Goal: Information Seeking & Learning: Learn about a topic

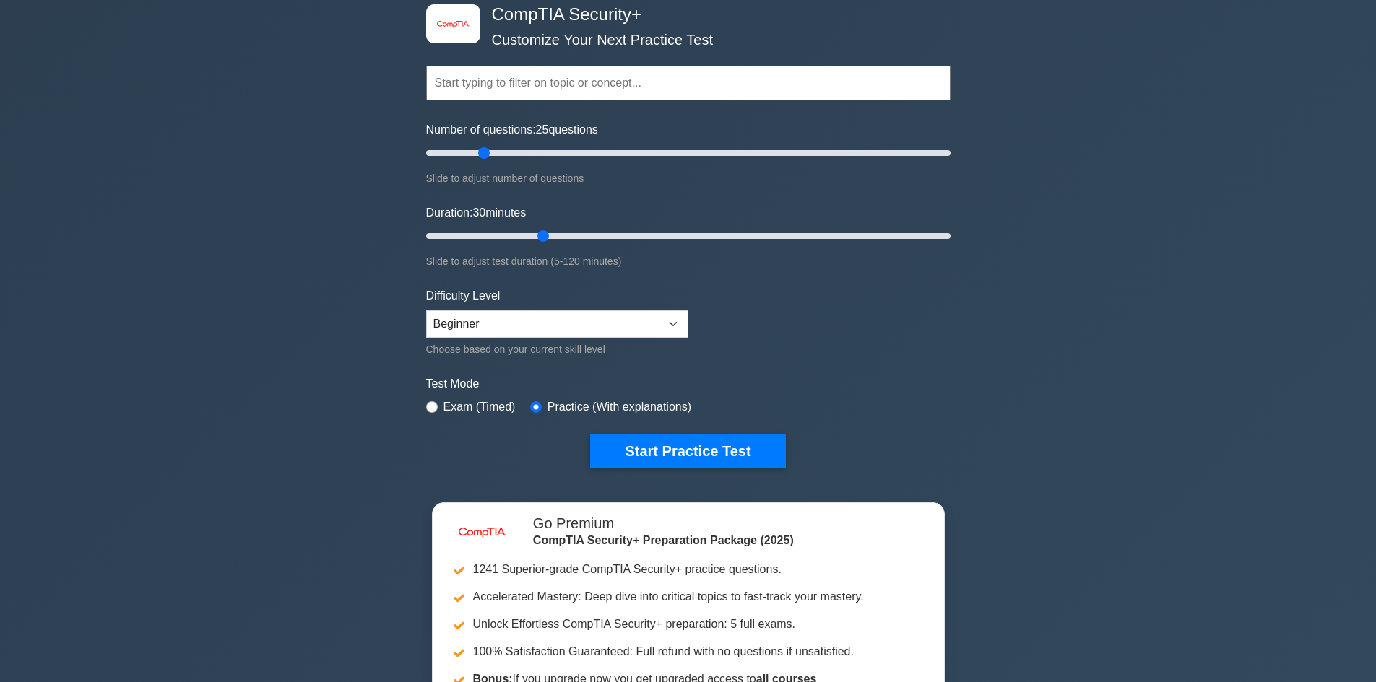
scroll to position [144, 0]
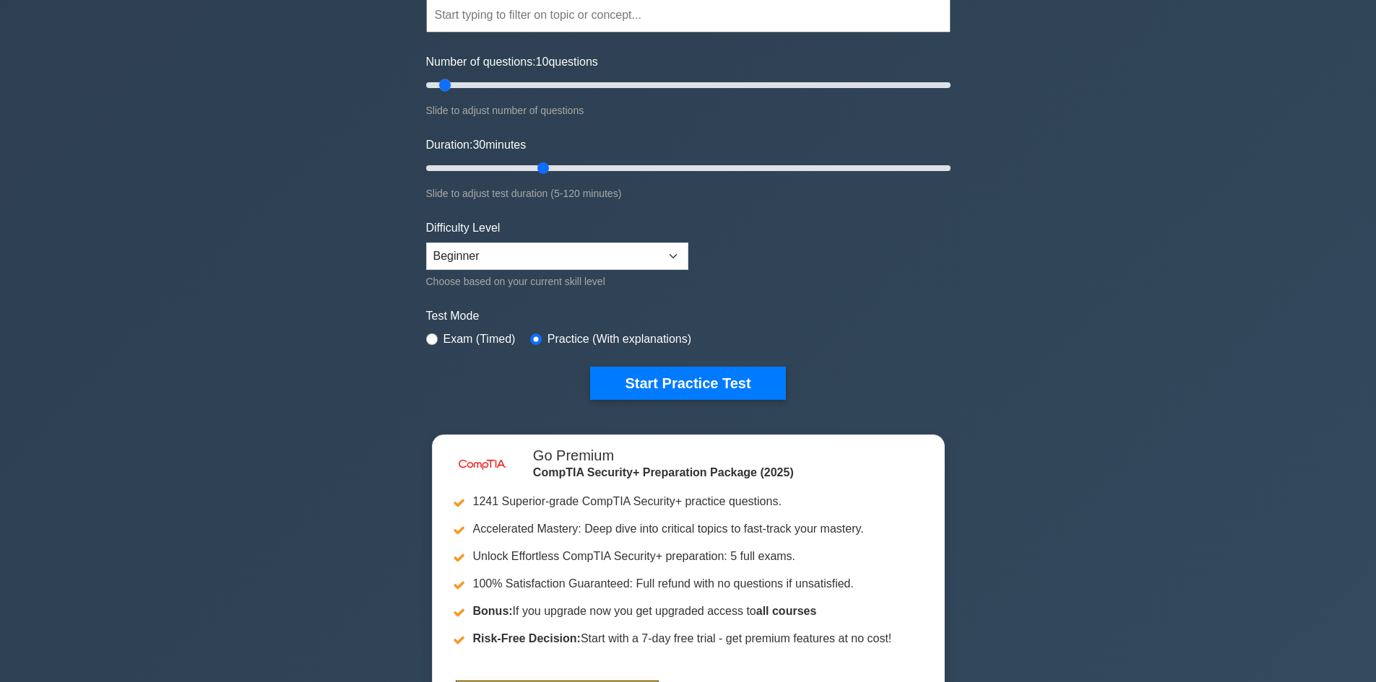
drag, startPoint x: 485, startPoint y: 85, endPoint x: 442, endPoint y: 87, distance: 43.4
type input "10"
click at [442, 87] on input "Number of questions: 10 questions" at bounding box center [688, 85] width 524 height 17
click at [740, 381] on button "Start Practice Test" at bounding box center [687, 383] width 195 height 33
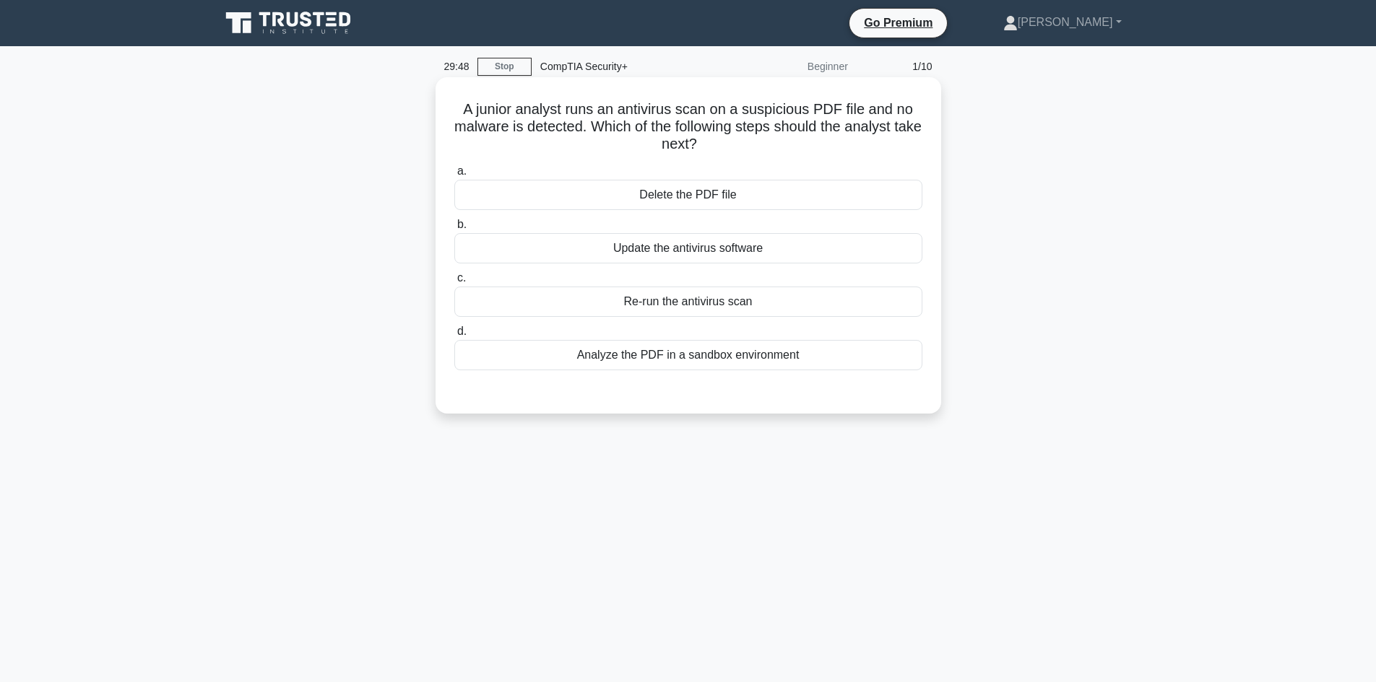
click at [700, 357] on div "Analyze the PDF in a sandbox environment" at bounding box center [688, 355] width 468 height 30
click at [454, 337] on input "d. Analyze the PDF in a sandbox environment" at bounding box center [454, 331] width 0 height 9
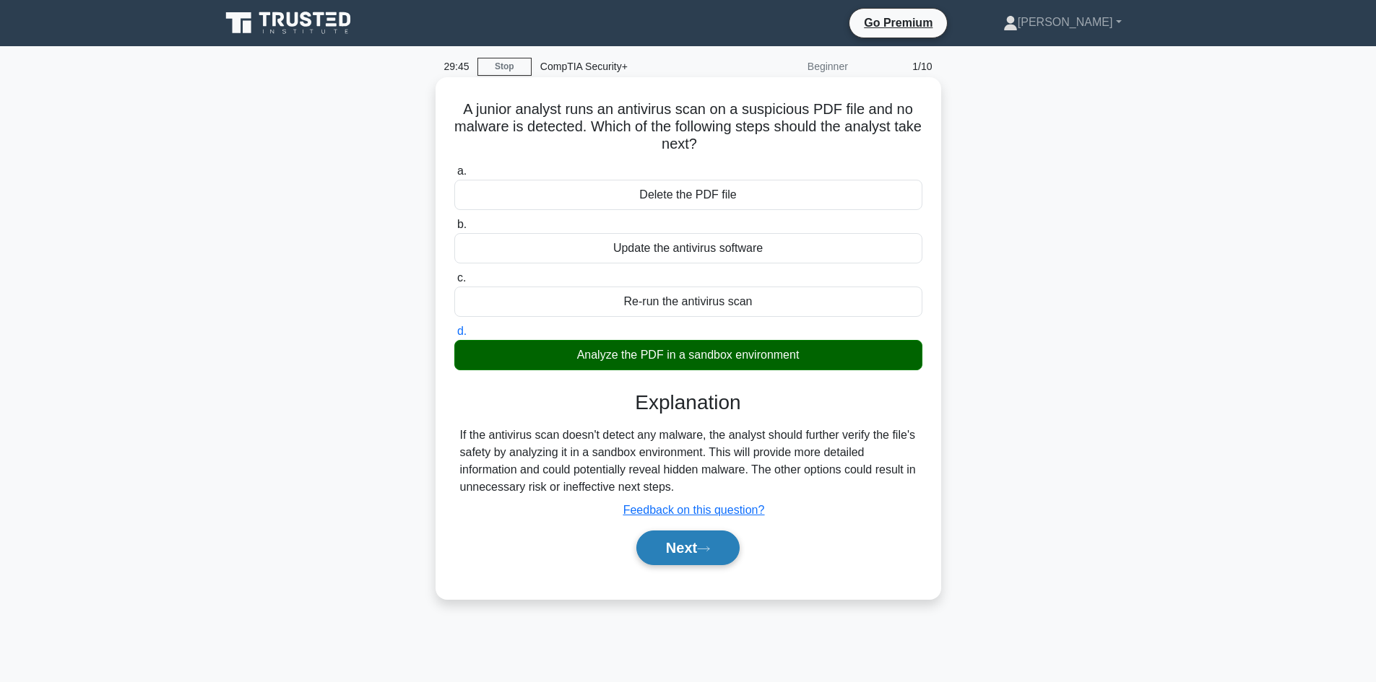
click at [702, 555] on button "Next" at bounding box center [687, 548] width 103 height 35
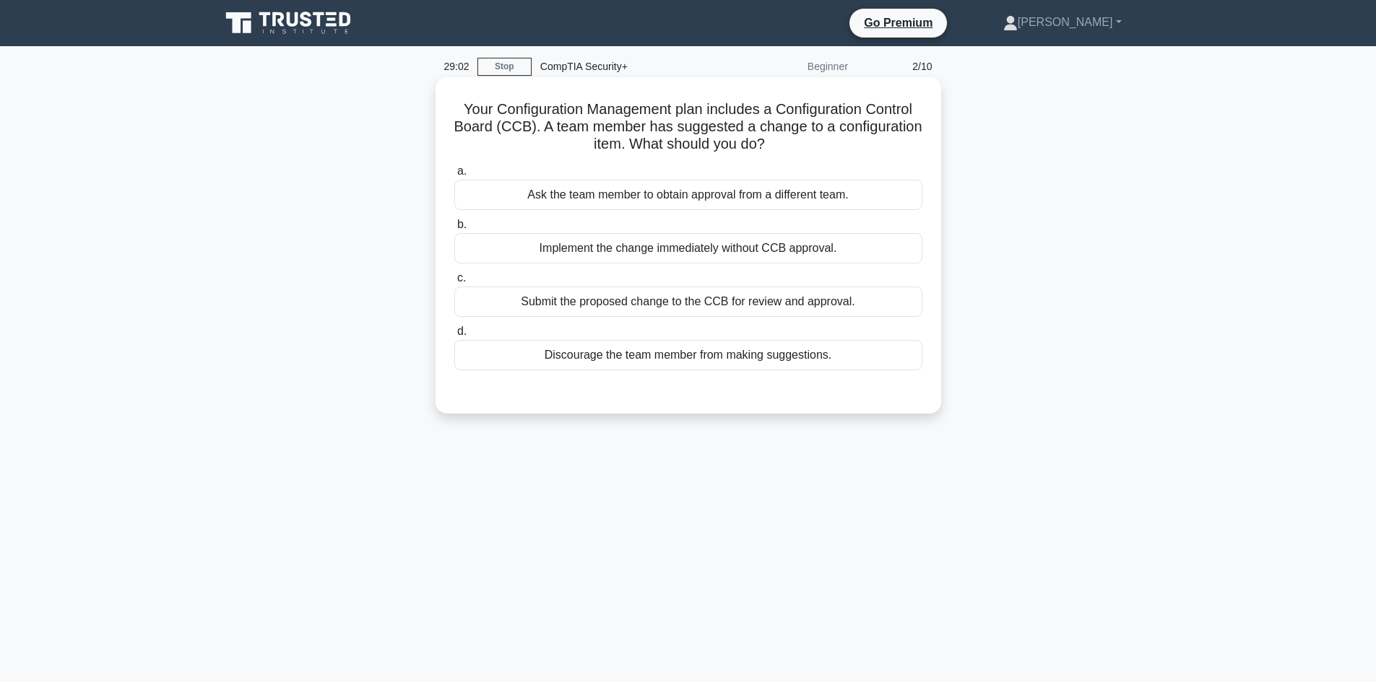
click at [825, 298] on div "Submit the proposed change to the CCB for review and approval." at bounding box center [688, 302] width 468 height 30
click at [454, 283] on input "c. Submit the proposed change to the CCB for review and approval." at bounding box center [454, 278] width 0 height 9
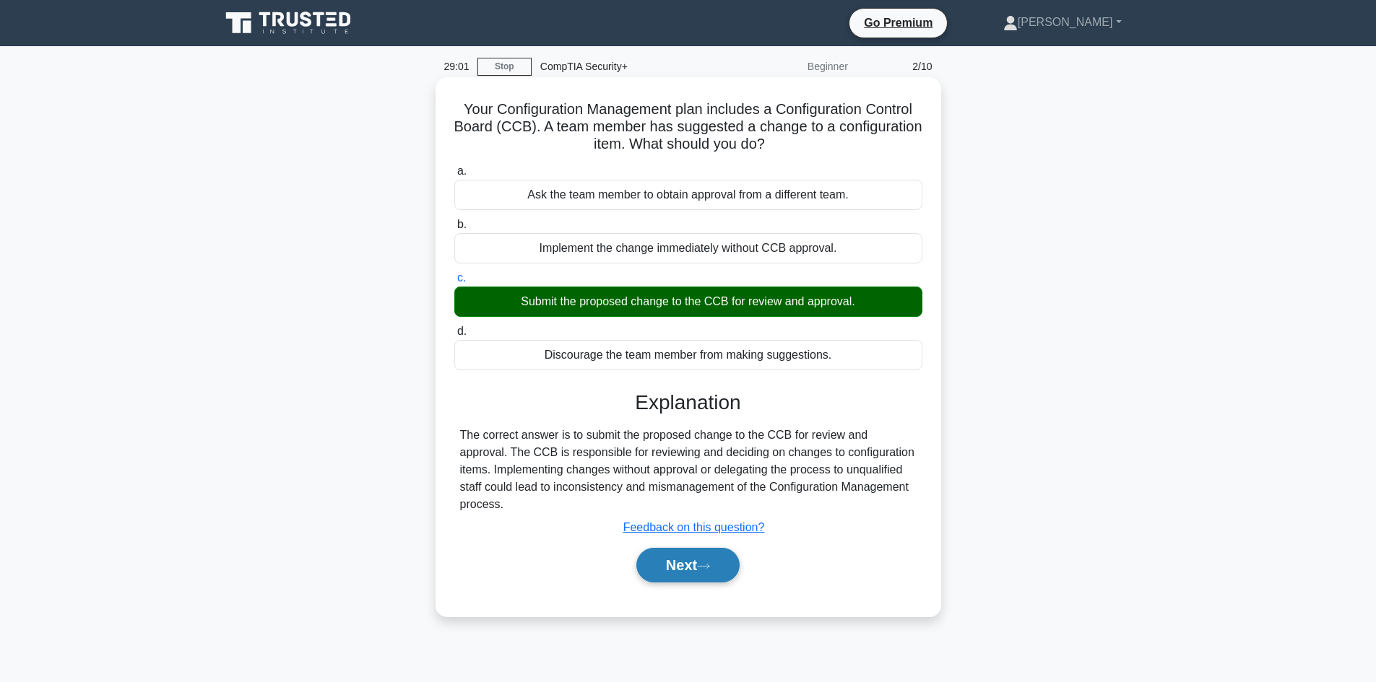
click at [706, 566] on icon at bounding box center [703, 567] width 13 height 8
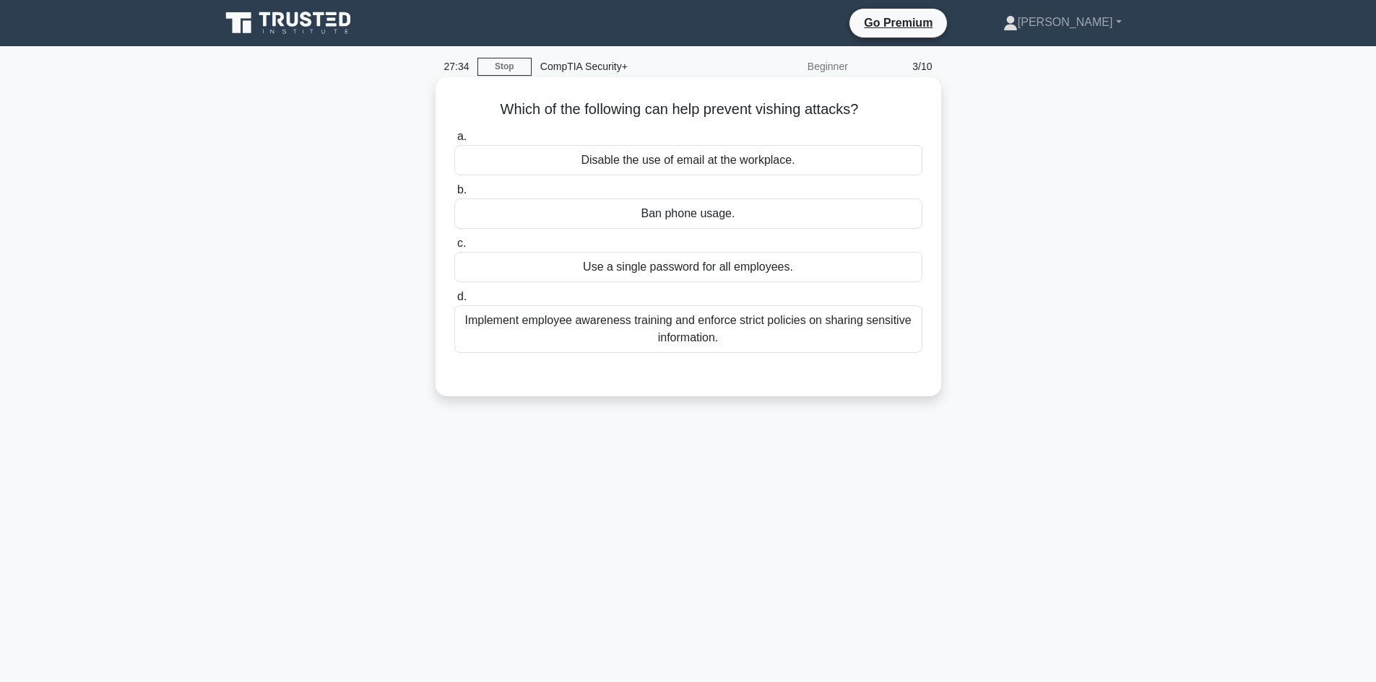
click at [804, 322] on div "Implement employee awareness training and enforce strict policies on sharing se…" at bounding box center [688, 329] width 468 height 48
click at [454, 302] on input "d. Implement employee awareness training and enforce strict policies on sharing…" at bounding box center [454, 296] width 0 height 9
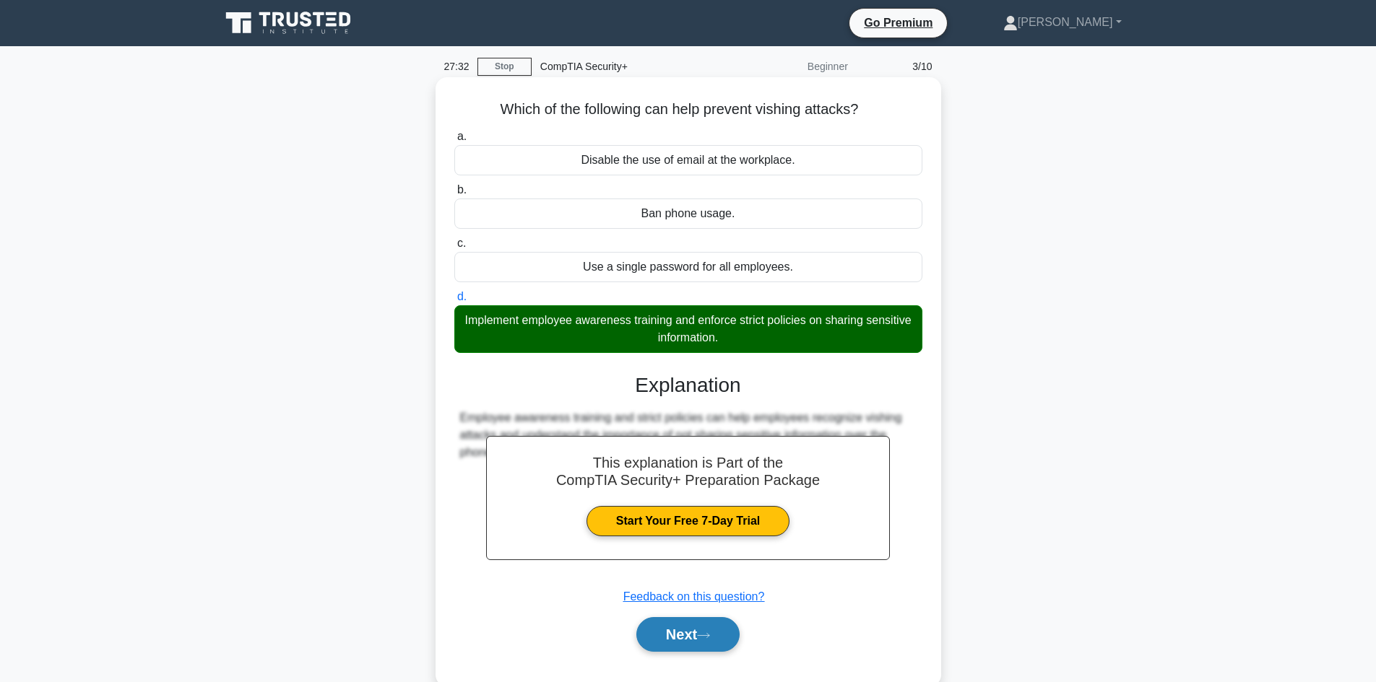
click at [698, 634] on button "Next" at bounding box center [687, 634] width 103 height 35
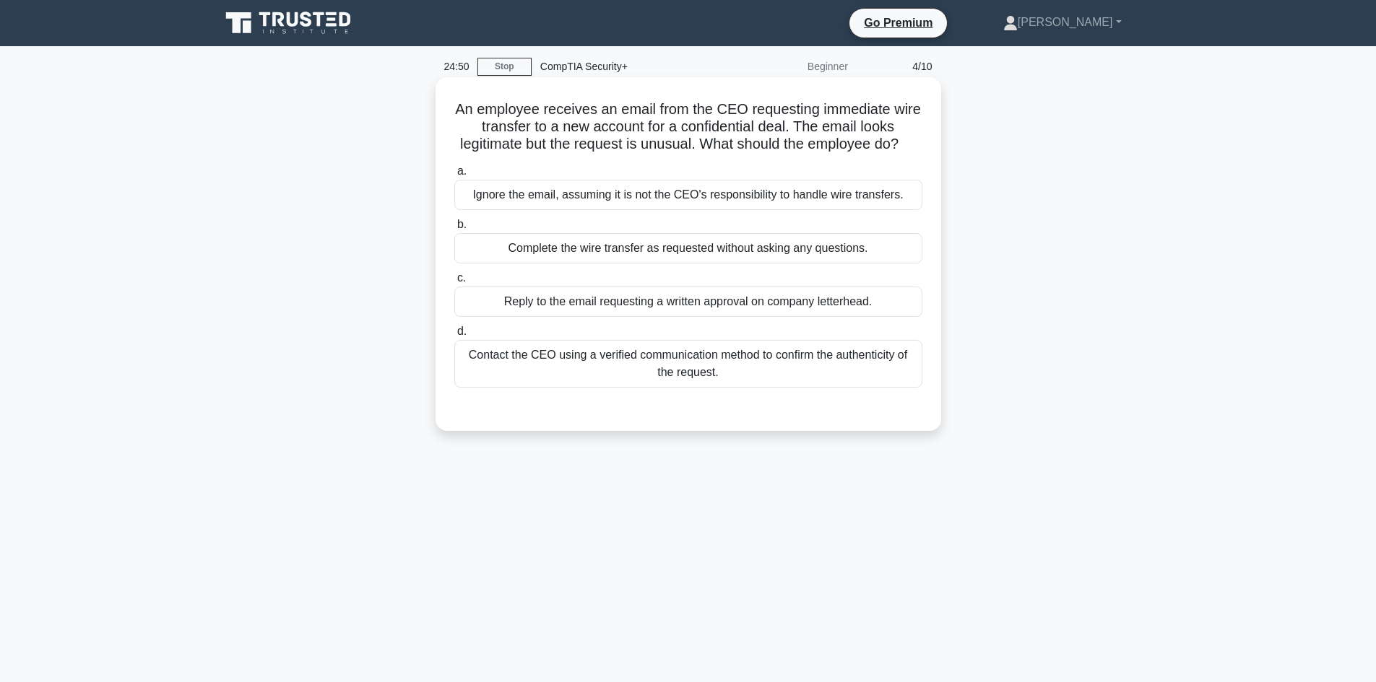
click at [712, 381] on div "Contact the CEO using a verified communication method to confirm the authentici…" at bounding box center [688, 364] width 468 height 48
click at [454, 337] on input "d. Contact the CEO using a verified communication method to confirm the authent…" at bounding box center [454, 331] width 0 height 9
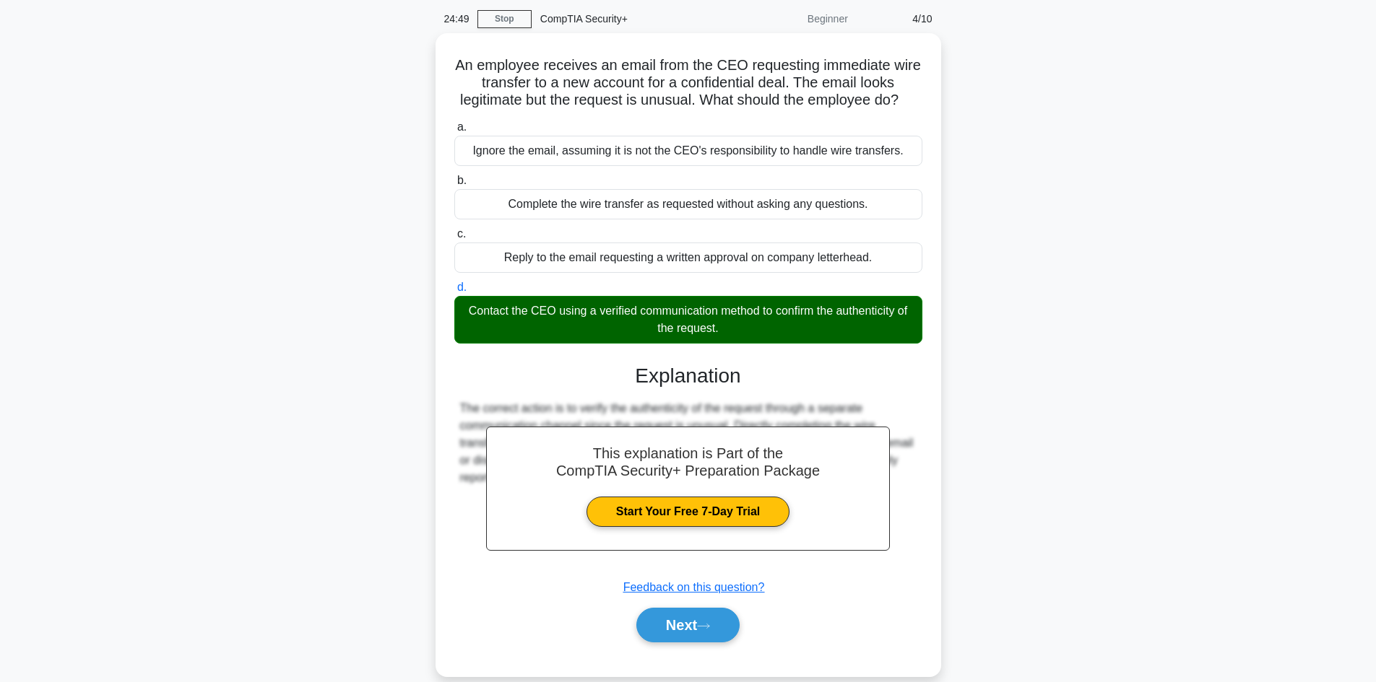
scroll to position [97, 0]
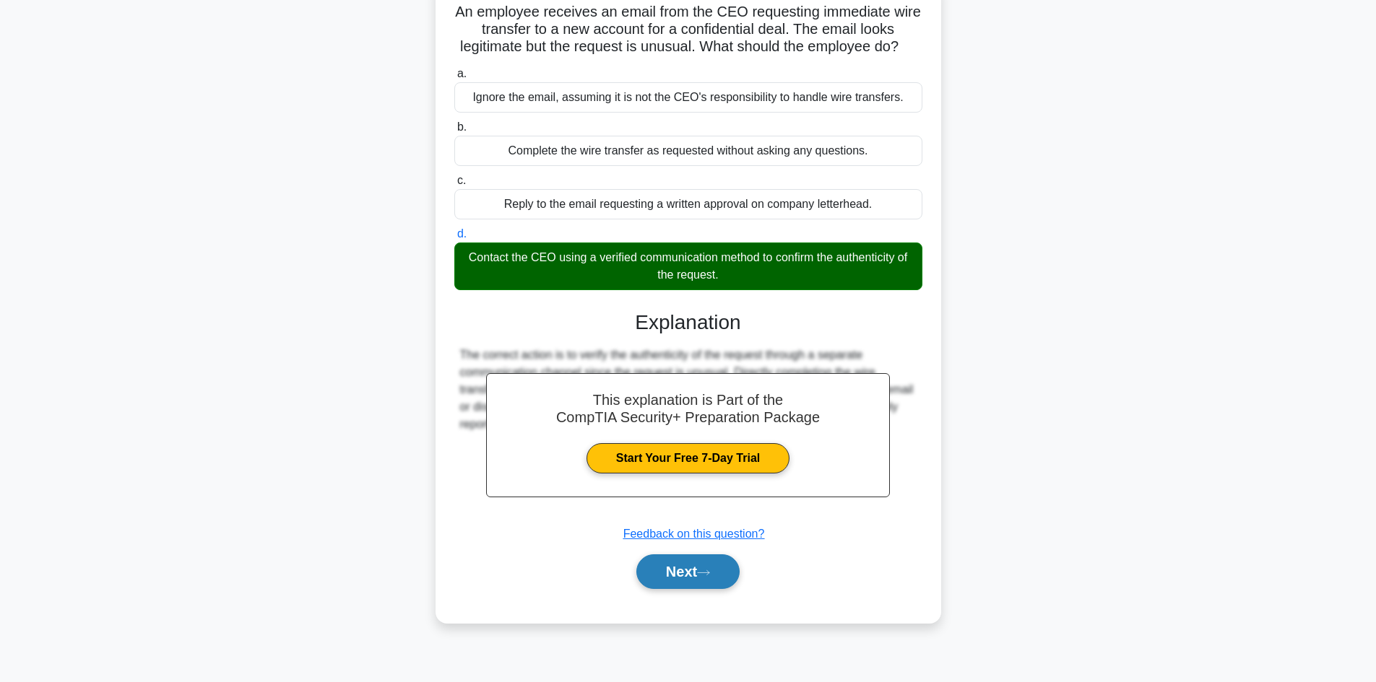
click at [701, 589] on button "Next" at bounding box center [687, 572] width 103 height 35
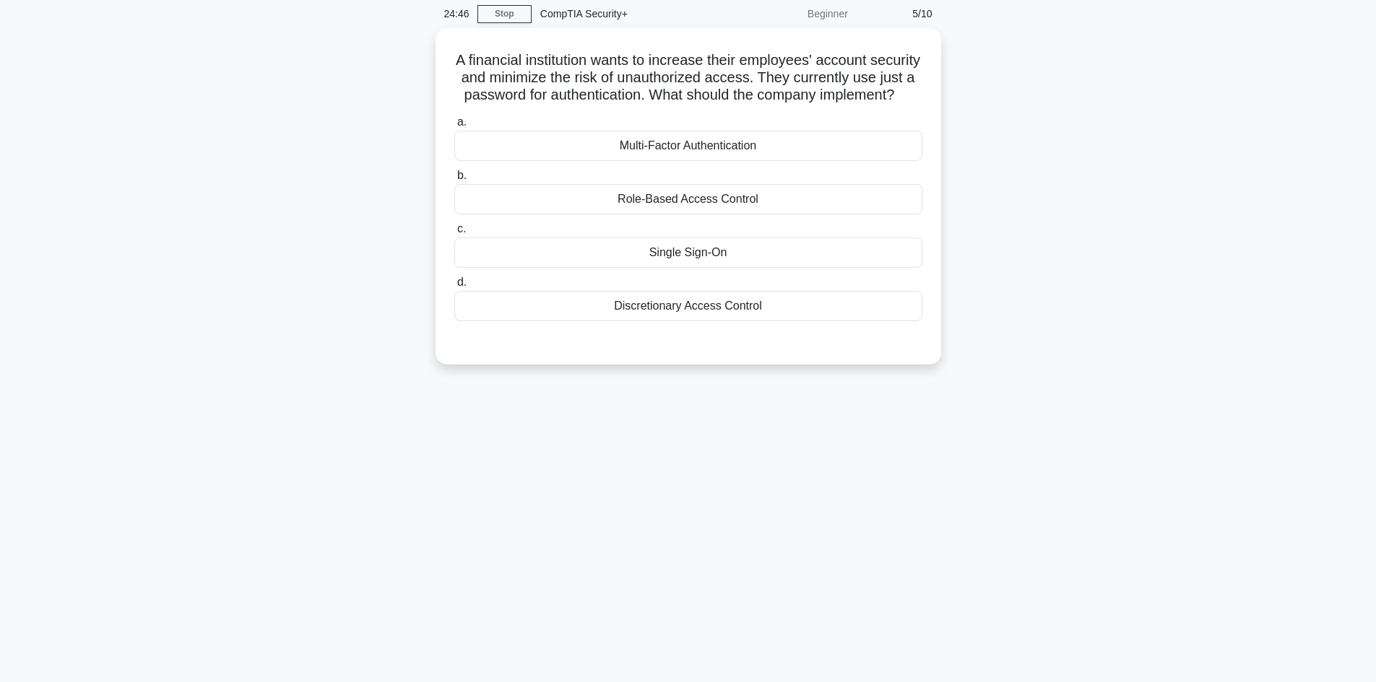
scroll to position [0, 0]
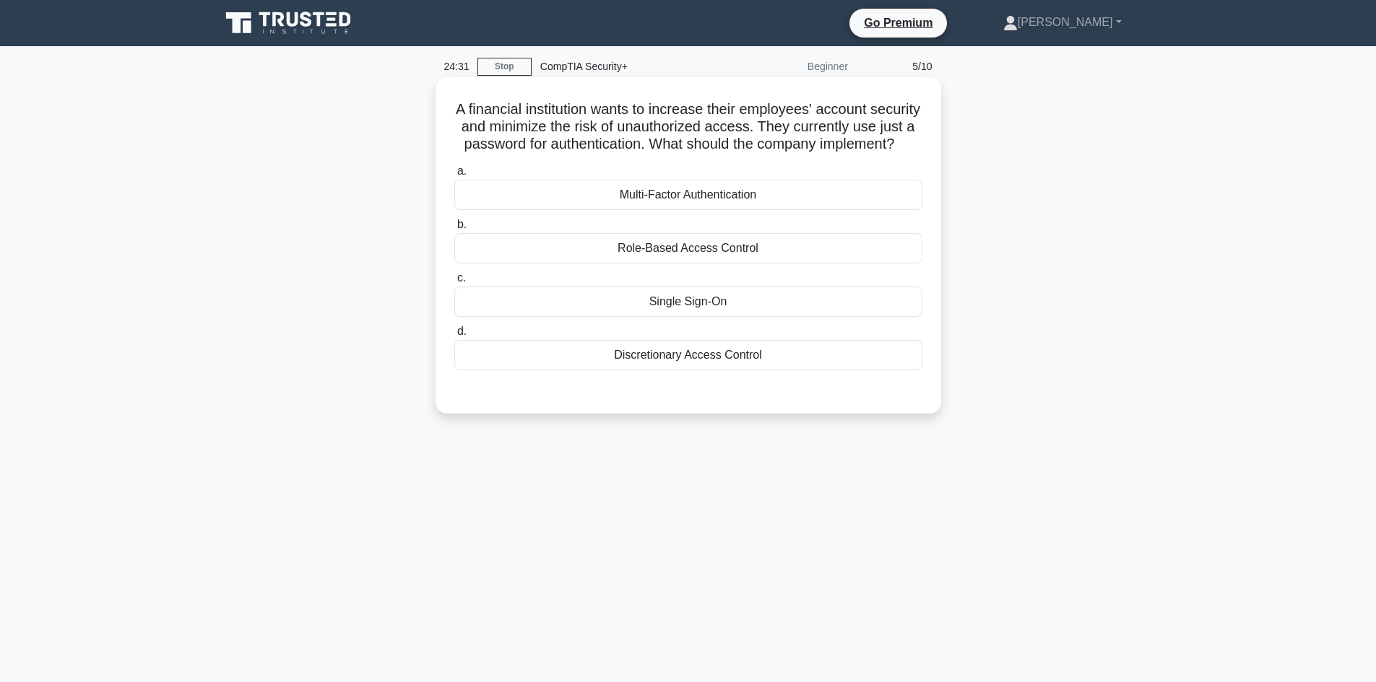
click at [704, 210] on div "Multi-Factor Authentication" at bounding box center [688, 195] width 468 height 30
click at [454, 176] on input "a. Multi-Factor Authentication" at bounding box center [454, 171] width 0 height 9
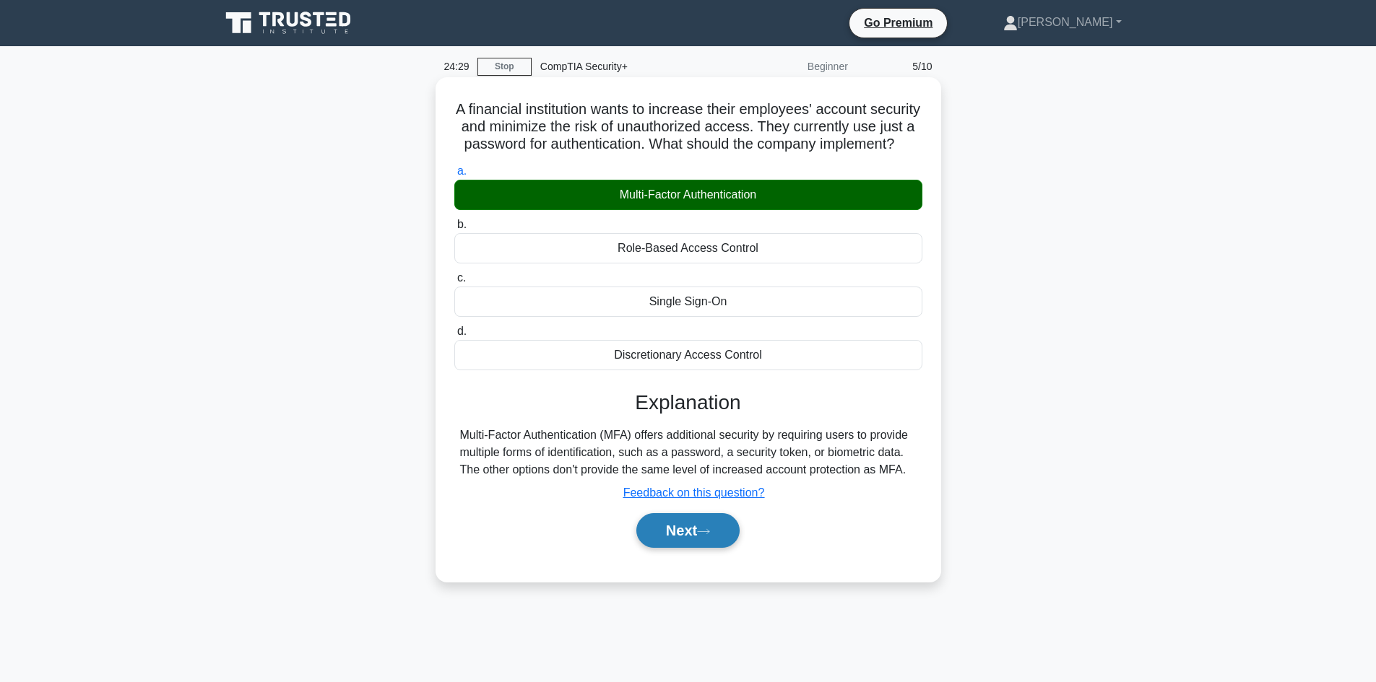
click at [680, 548] on button "Next" at bounding box center [687, 530] width 103 height 35
